Goal: Transaction & Acquisition: Obtain resource

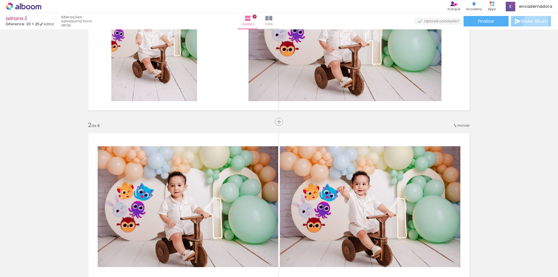
click at [534, 23] on span "Enviar álbum" at bounding box center [534, 21] width 26 height 4
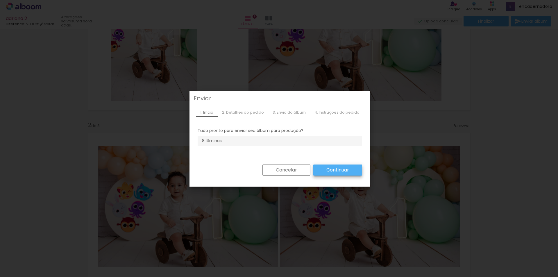
click at [0, 0] on slot "Continuar" at bounding box center [0, 0] width 0 height 0
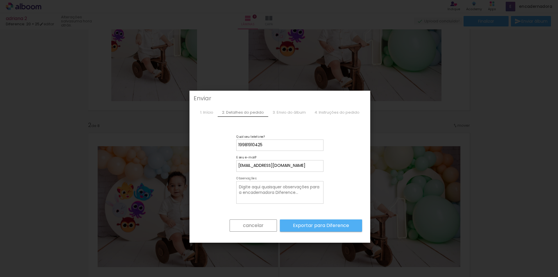
click at [263, 200] on div at bounding box center [279, 200] width 83 height 1
click at [309, 164] on input "[EMAIL_ADDRESS][DOMAIN_NAME]" at bounding box center [279, 166] width 83 height 6
click at [347, 168] on form "cancelar Exportar para Diference" at bounding box center [279, 189] width 164 height 101
click at [0, 0] on slot "Exportar para Diference" at bounding box center [0, 0] width 0 height 0
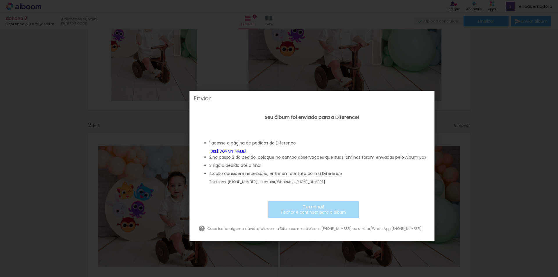
click at [246, 150] on link "[URL][DOMAIN_NAME]" at bounding box center [227, 151] width 37 height 5
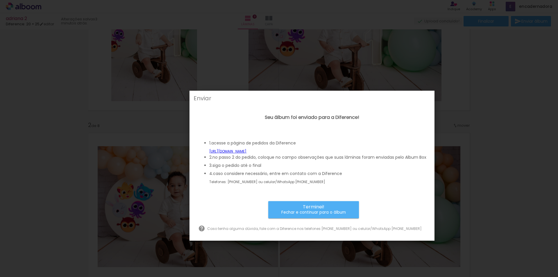
click at [329, 211] on small "Fechar e continuar para o álbum" at bounding box center [313, 212] width 64 height 6
